Goal: Transaction & Acquisition: Purchase product/service

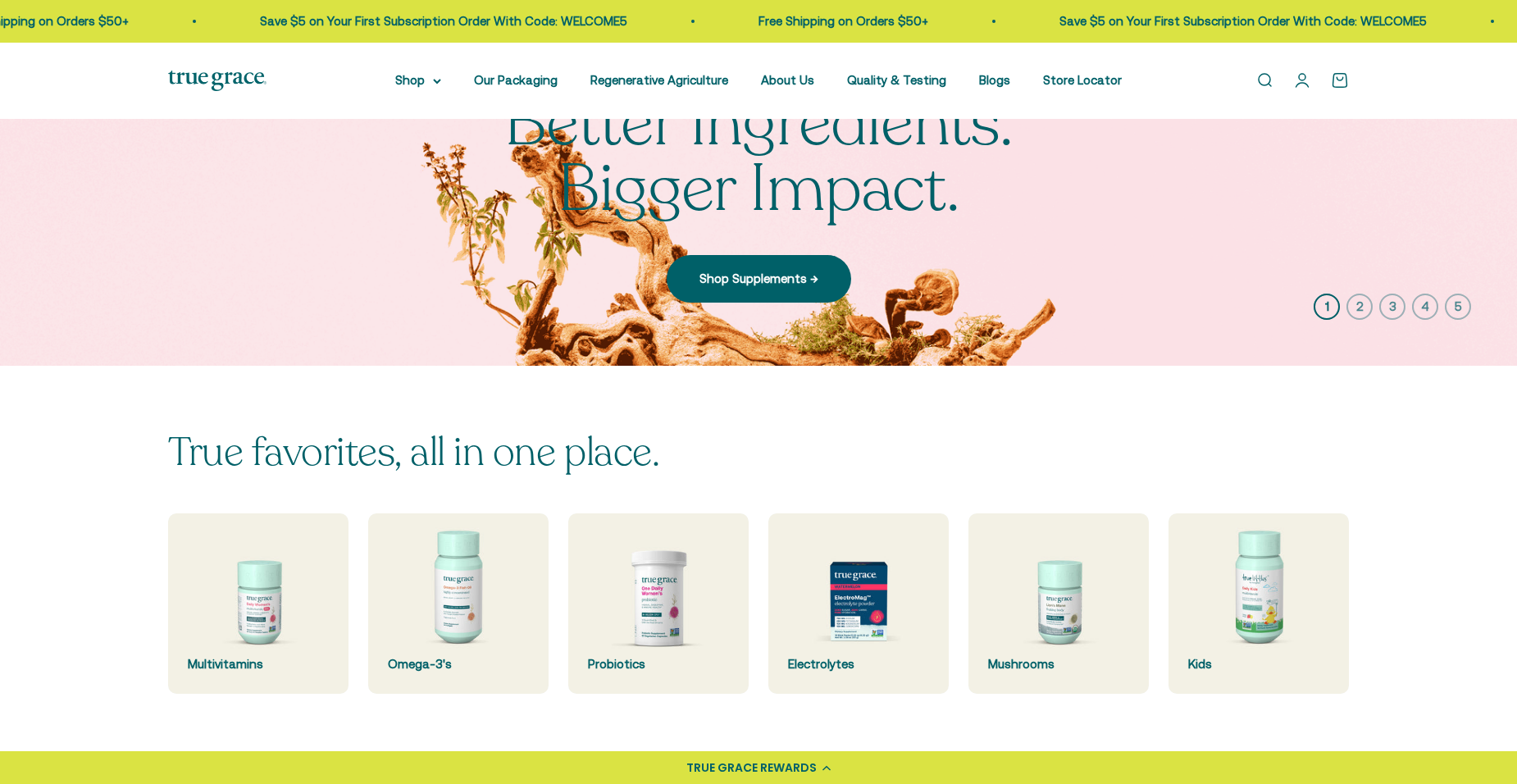
scroll to position [328, 0]
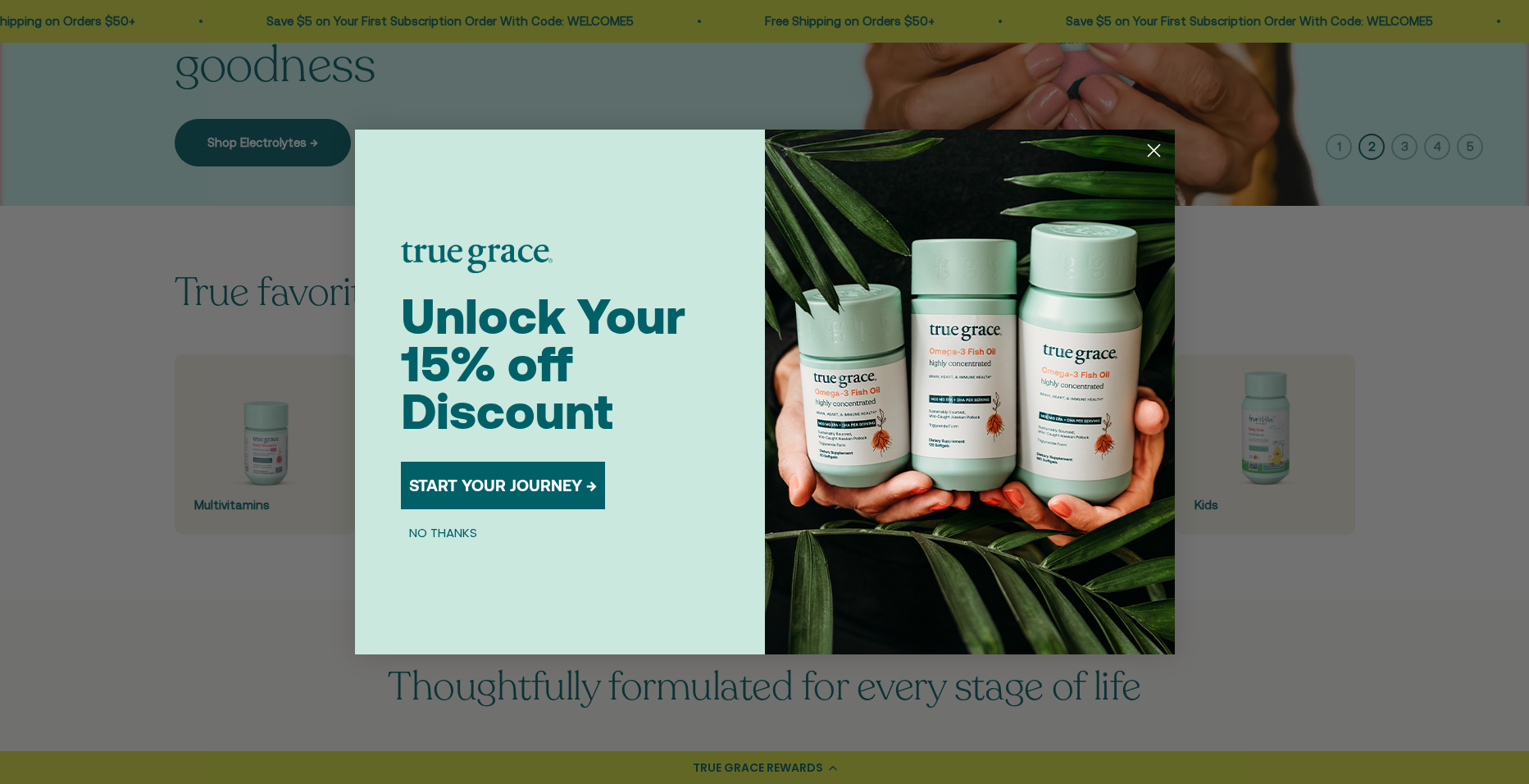
click at [1151, 152] on circle "Close dialog" at bounding box center [1153, 150] width 27 height 27
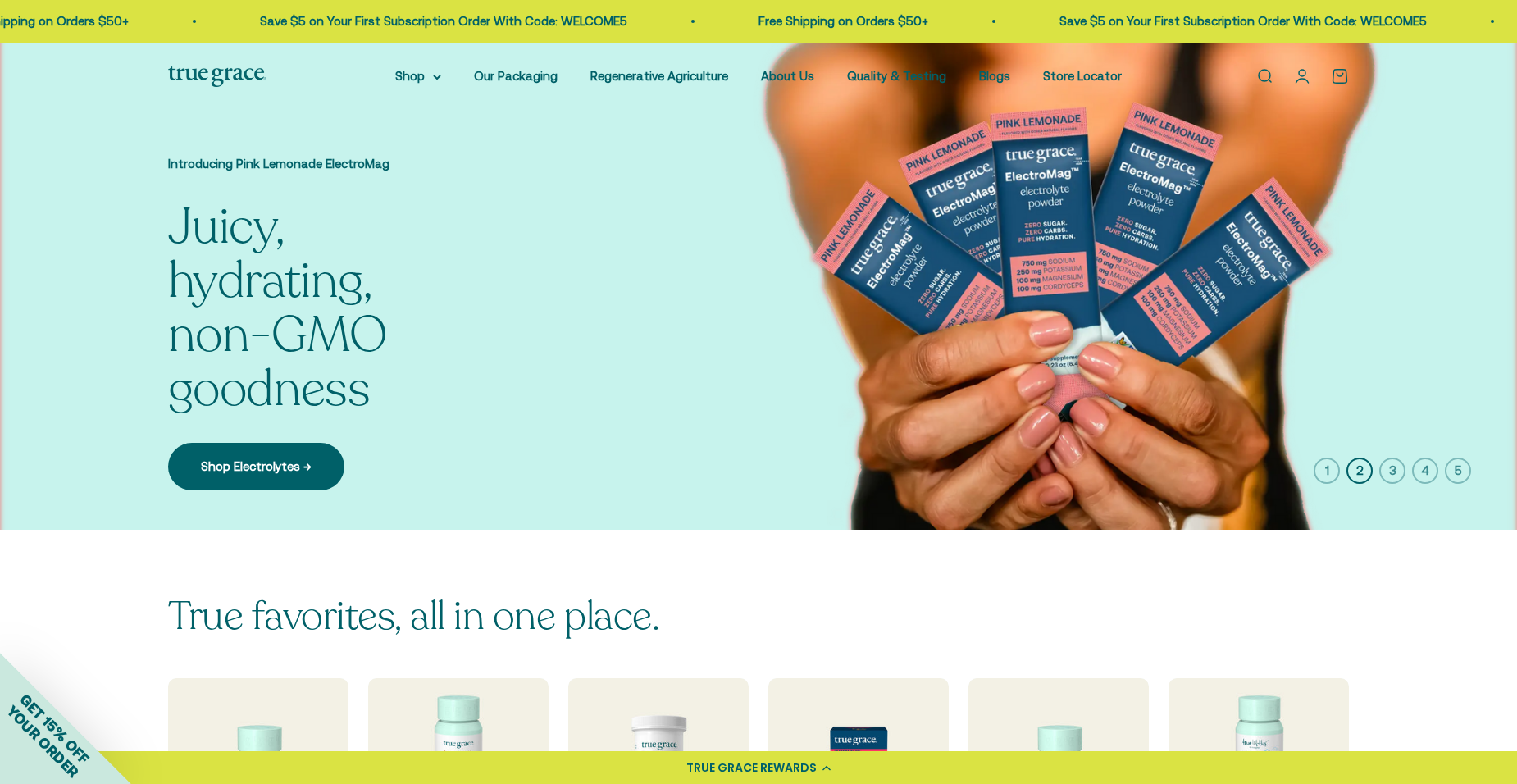
scroll to position [0, 0]
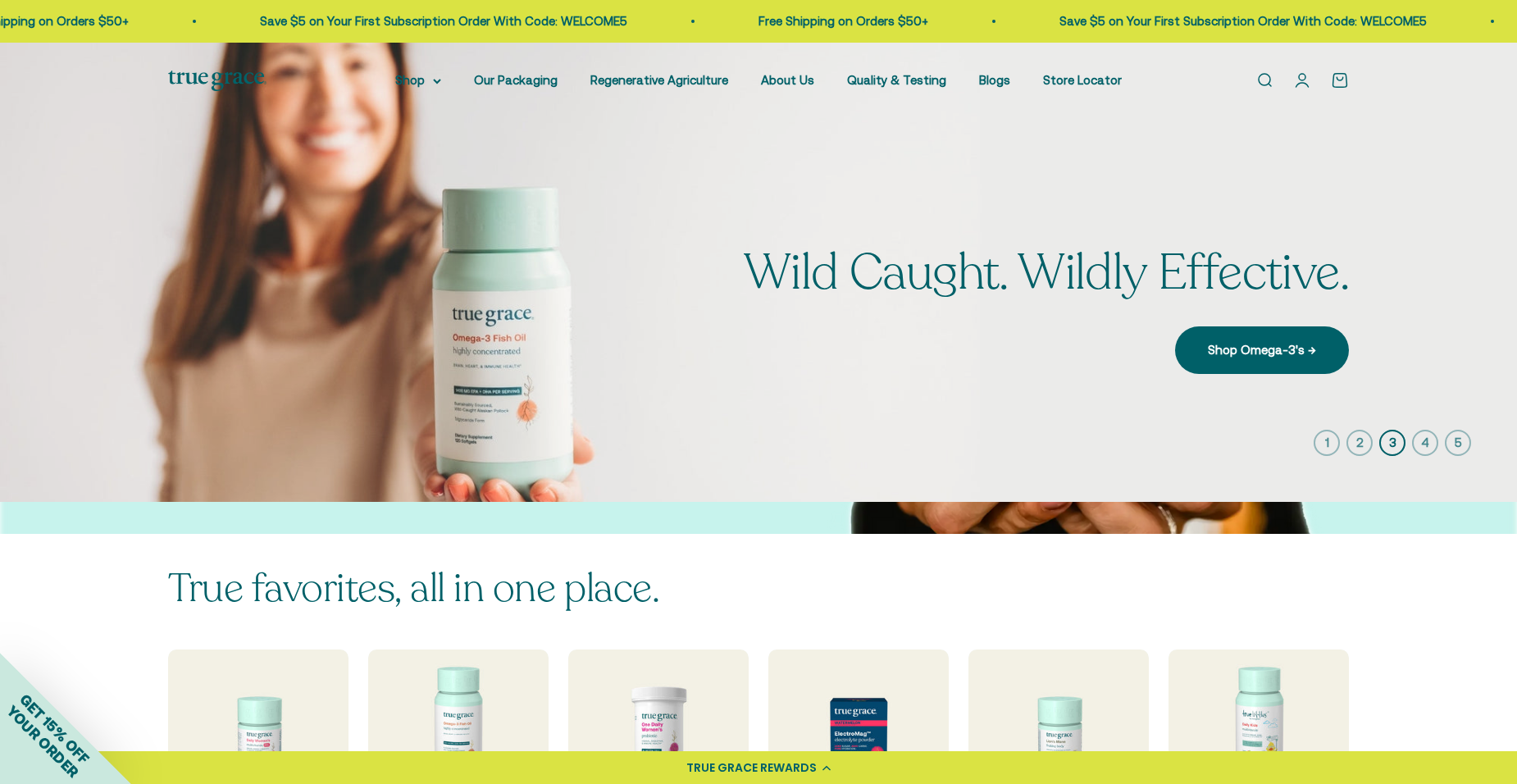
click at [1266, 83] on link "Open search" at bounding box center [1264, 80] width 18 height 18
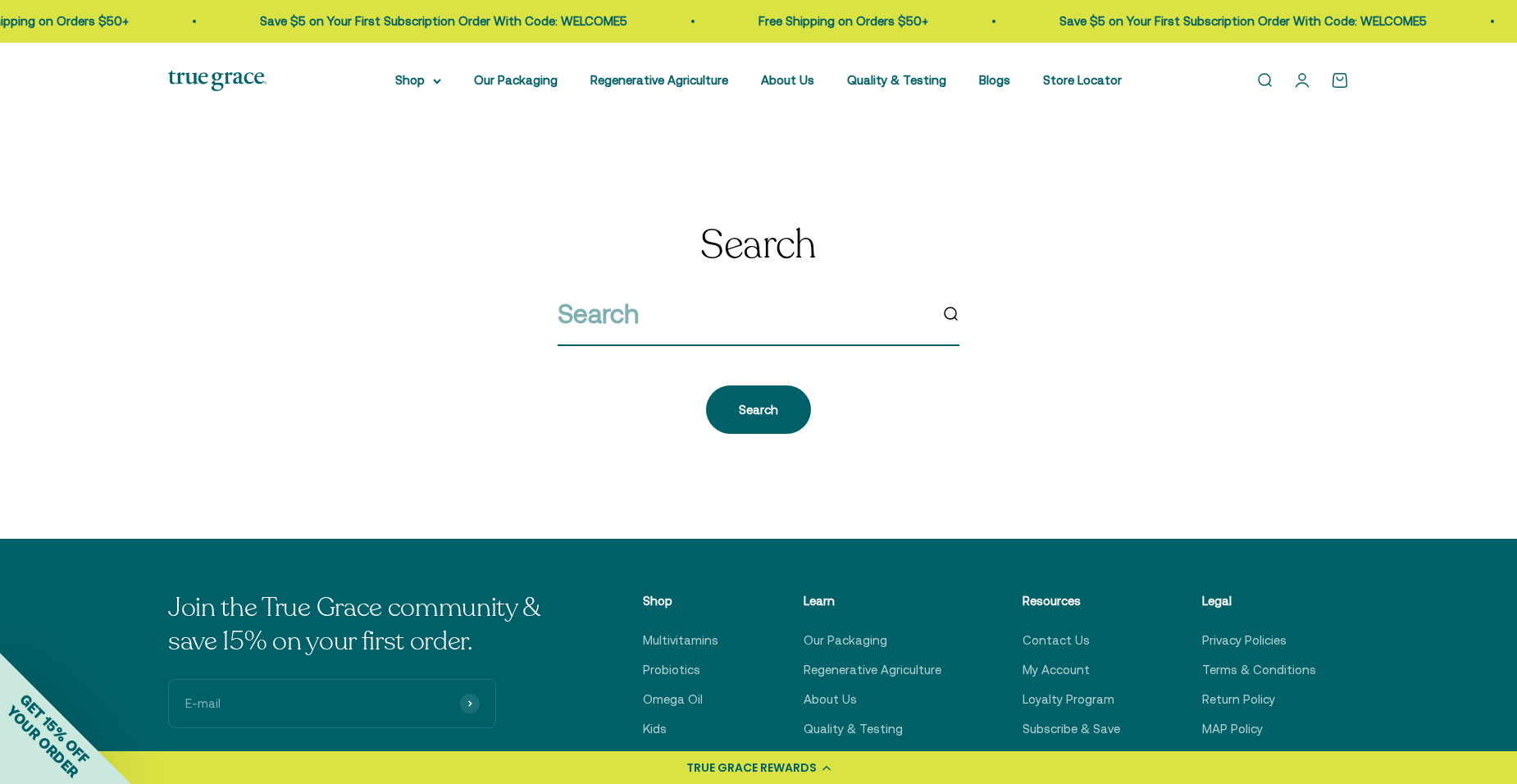
click at [713, 320] on input "search" at bounding box center [743, 313] width 371 height 42
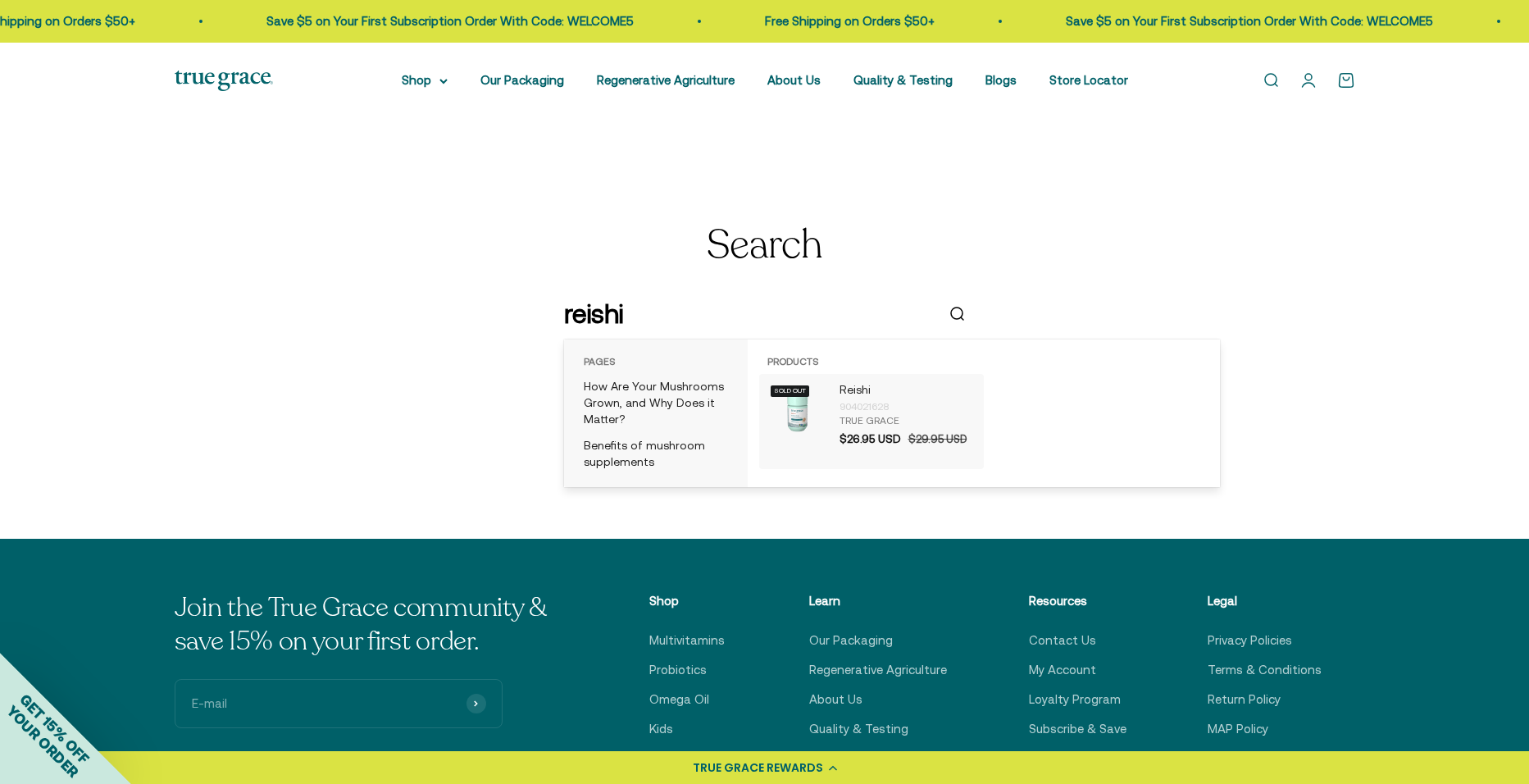
type input "reishi"
click at [894, 404] on div "904021628" at bounding box center [908, 407] width 136 height 17
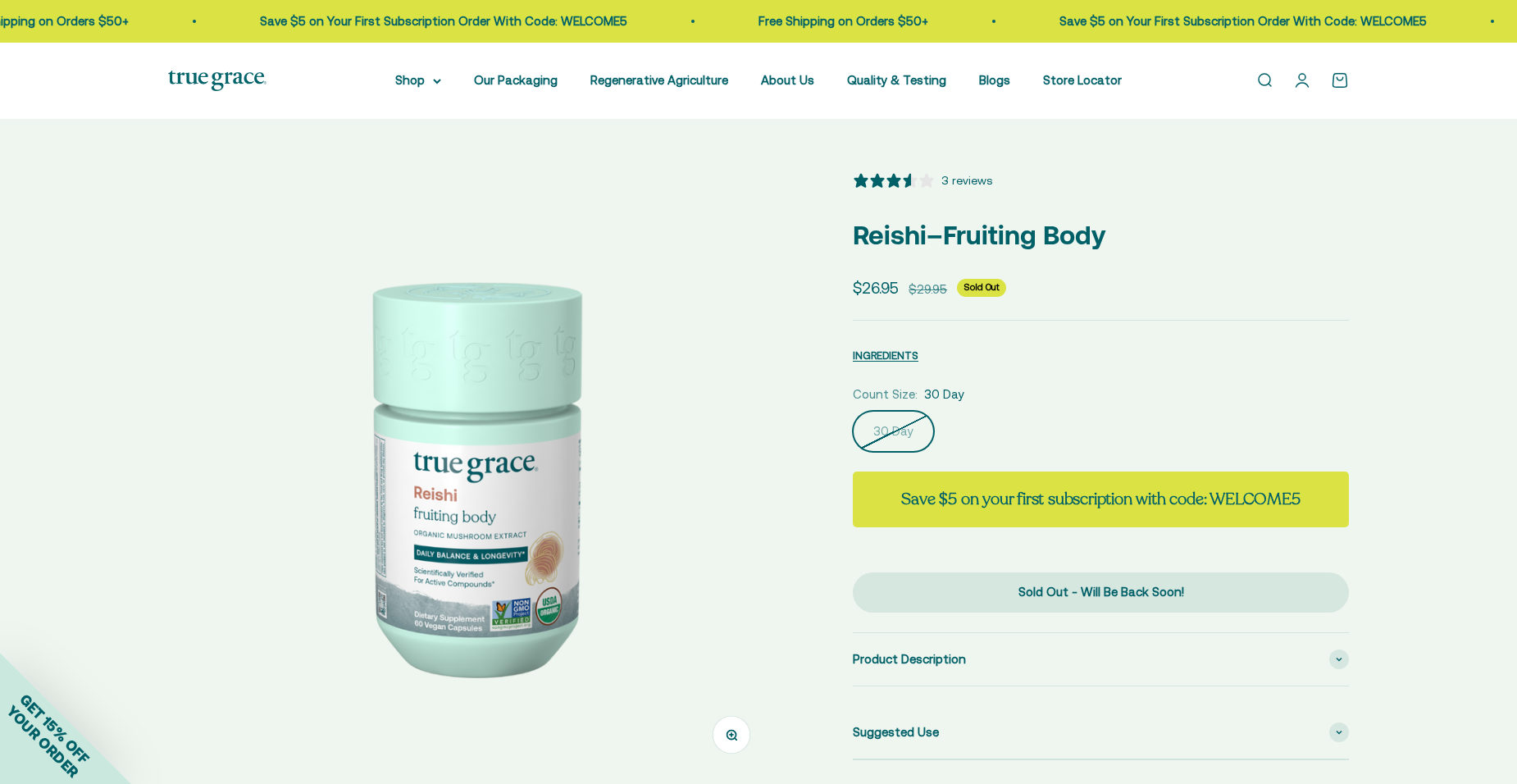
select select "3"
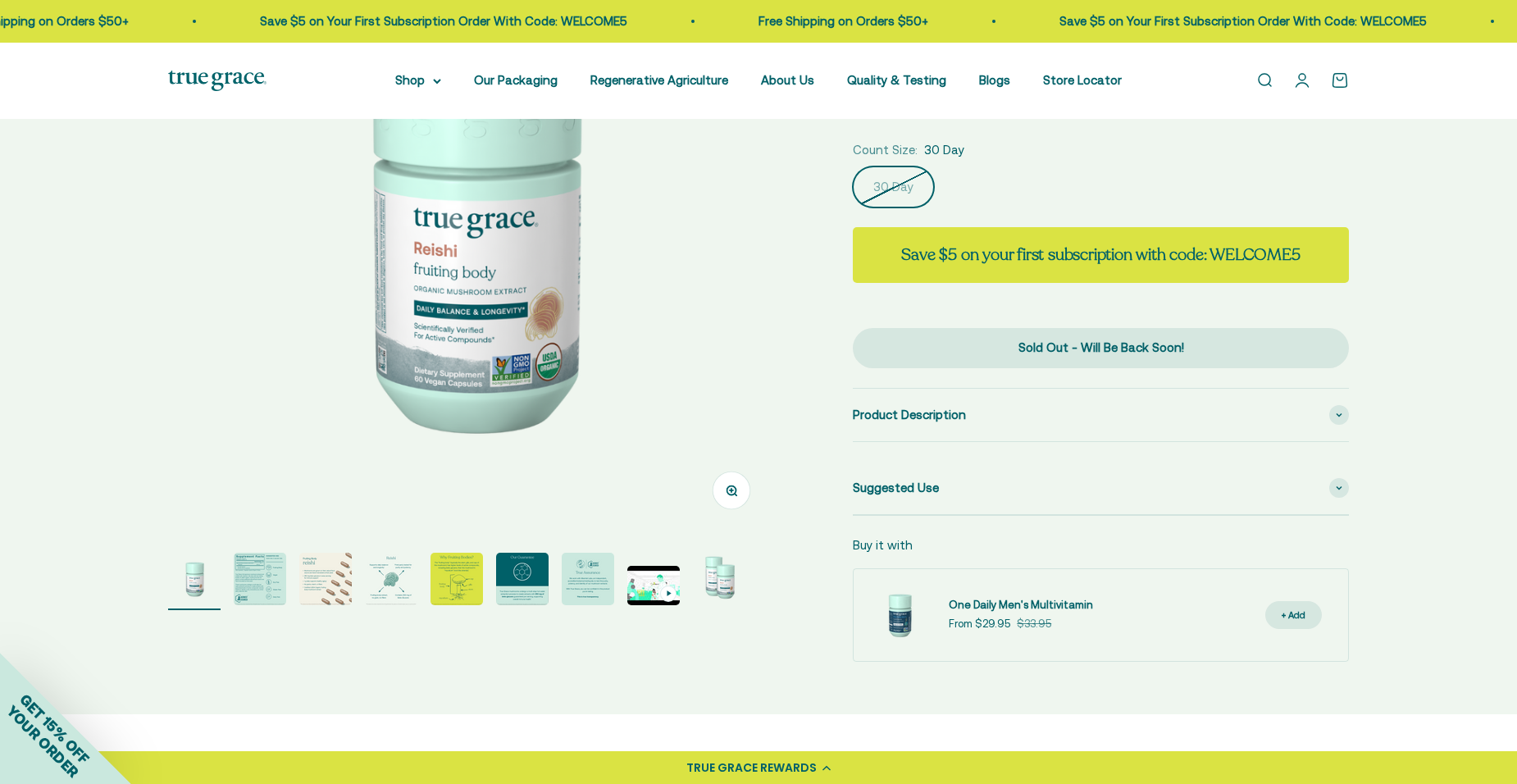
scroll to position [246, 0]
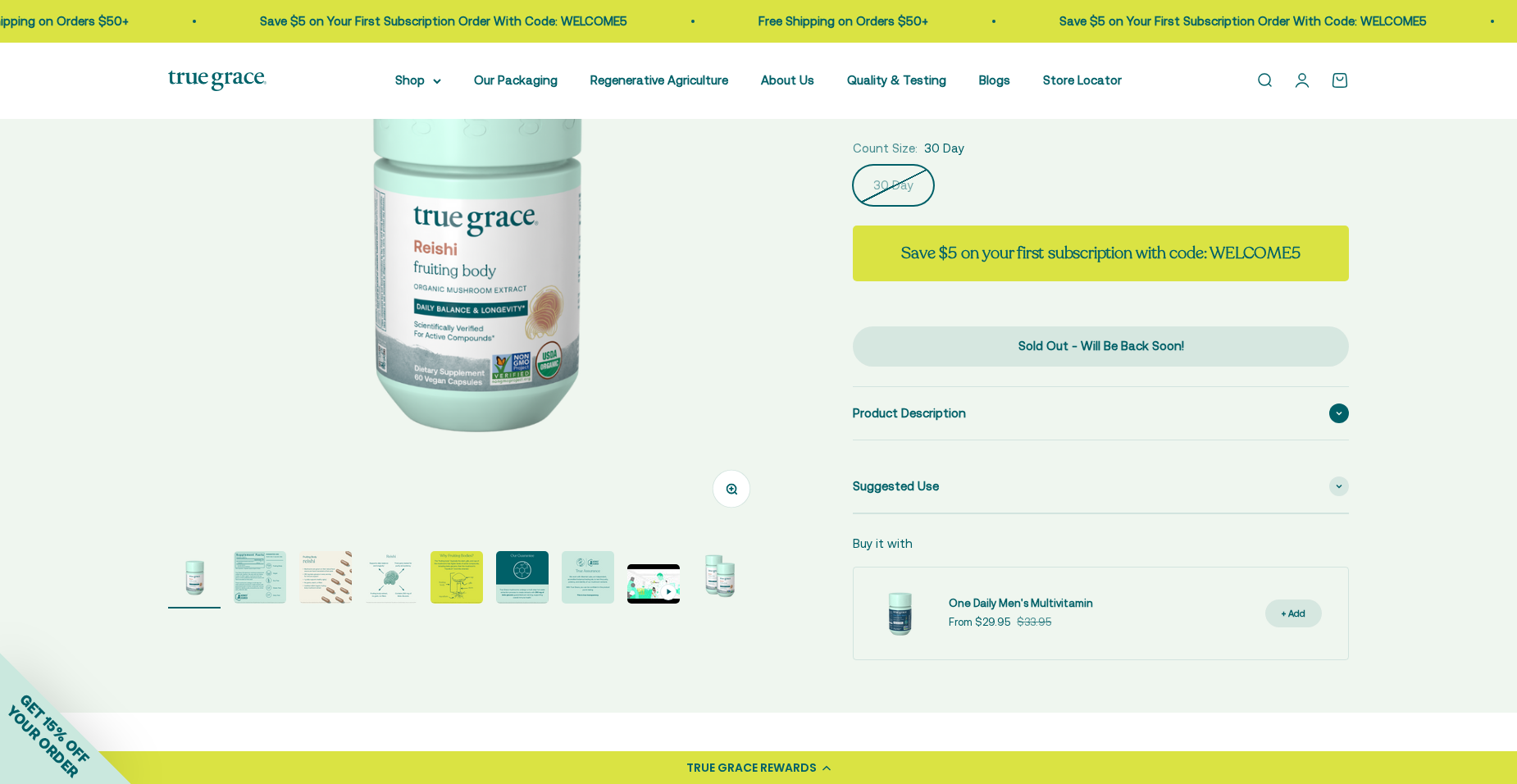
click at [1344, 422] on span at bounding box center [1339, 412] width 20 height 20
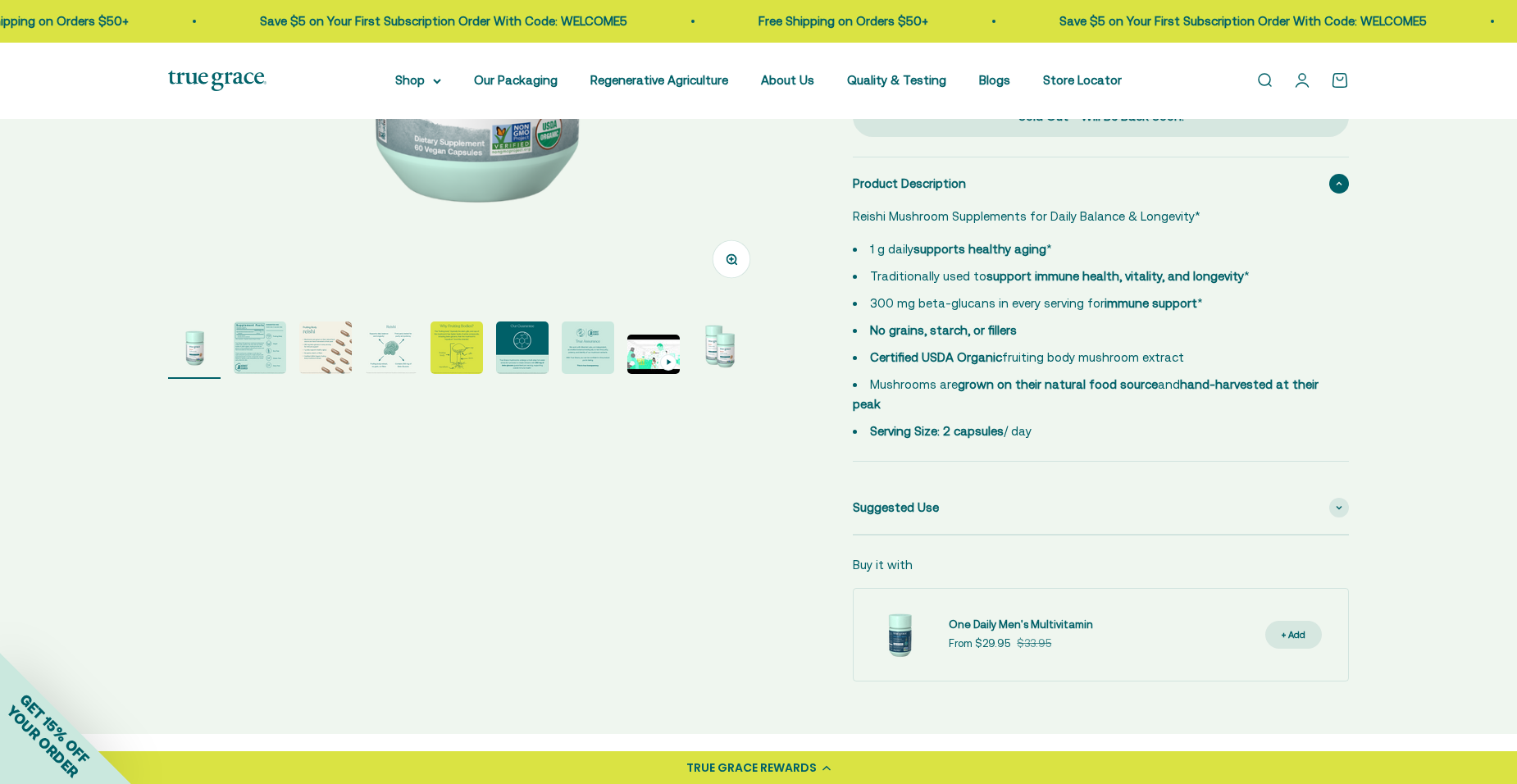
scroll to position [492, 0]
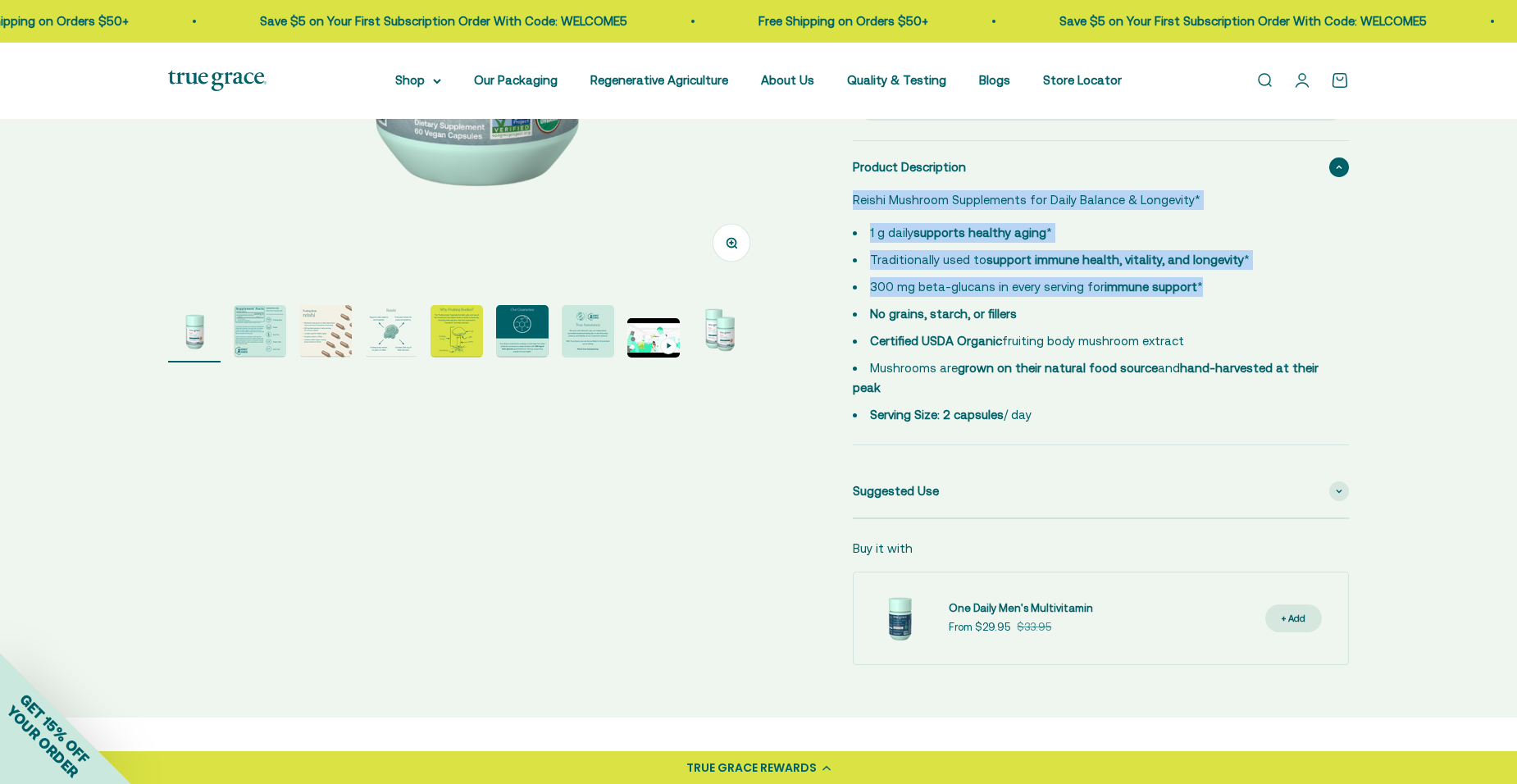
drag, startPoint x: 854, startPoint y: 197, endPoint x: 1219, endPoint y: 293, distance: 377.4
click at [1219, 293] on div "Reishi Mushroom Supplements for Daily Balance & Longevity* 1 g daily supports h…" at bounding box center [1091, 307] width 477 height 235
copy div "Reishi Mushroom Supplements for Daily Balance & Longevity* 1 g daily supports h…"
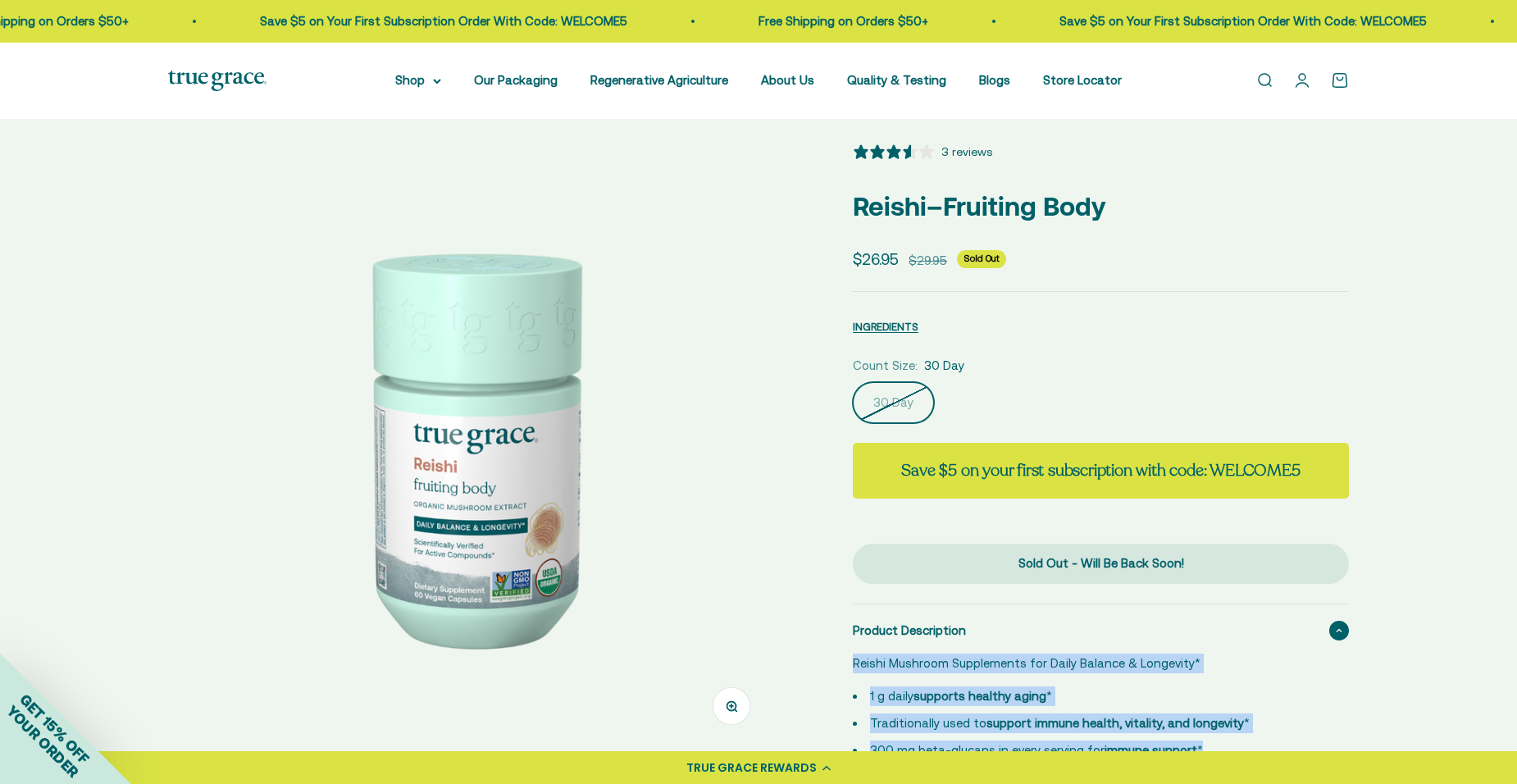
scroll to position [0, 0]
